Goal: Task Accomplishment & Management: Manage account settings

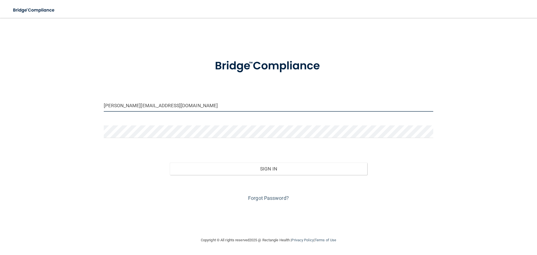
drag, startPoint x: 186, startPoint y: 106, endPoint x: 81, endPoint y: 103, distance: 105.2
click at [81, 103] on div "[PERSON_NAME][EMAIL_ADDRESS][DOMAIN_NAME] Invalid email/password. You don't hav…" at bounding box center [268, 126] width 514 height 207
type input "[PERSON_NAME][EMAIL_ADDRESS][PERSON_NAME][DOMAIN_NAME]"
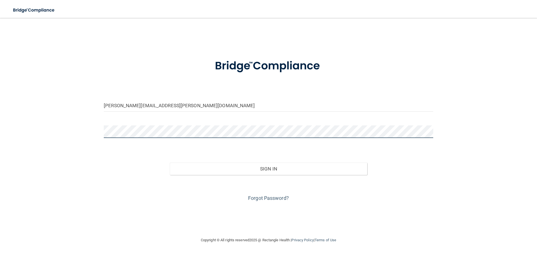
click at [170, 162] on button "Sign In" at bounding box center [269, 168] width 198 height 12
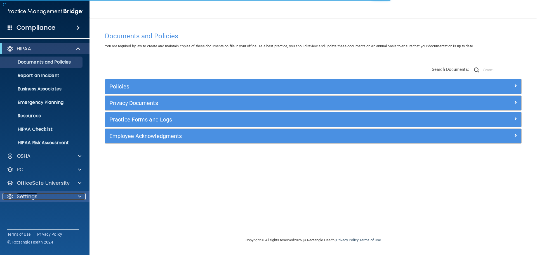
click at [38, 193] on div "Settings" at bounding box center [37, 196] width 69 height 7
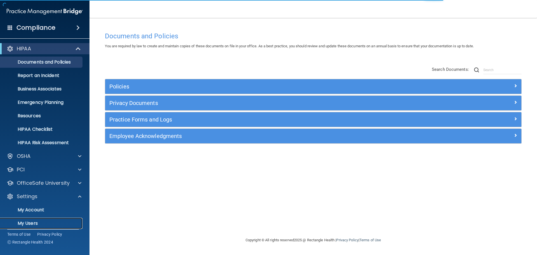
click at [32, 220] on p "My Users" at bounding box center [42, 223] width 76 height 6
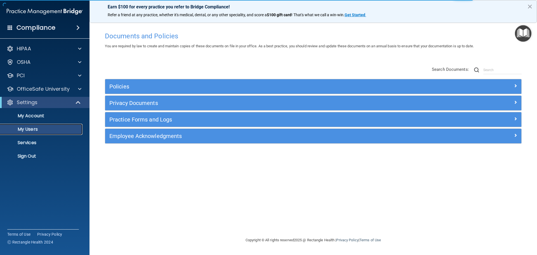
click at [32, 129] on p "My Users" at bounding box center [42, 129] width 76 height 6
select select "20"
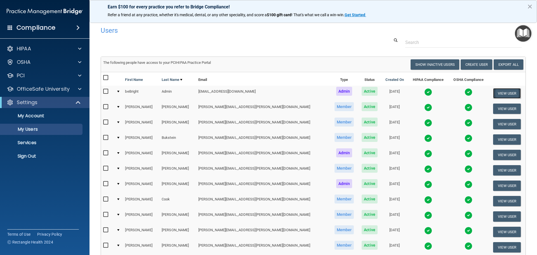
click at [493, 93] on button "View User" at bounding box center [507, 93] width 28 height 10
